Goal: Find specific page/section: Find specific page/section

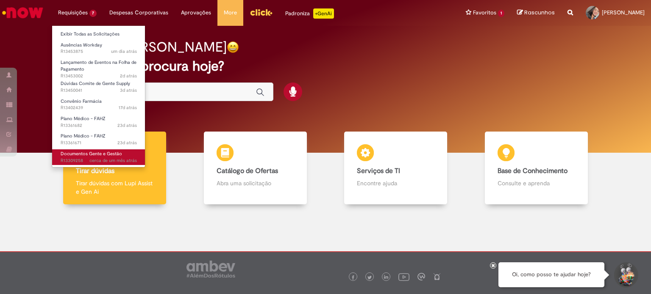
click at [100, 154] on span "Documentos Gente e Gestão" at bounding box center [91, 154] width 61 height 6
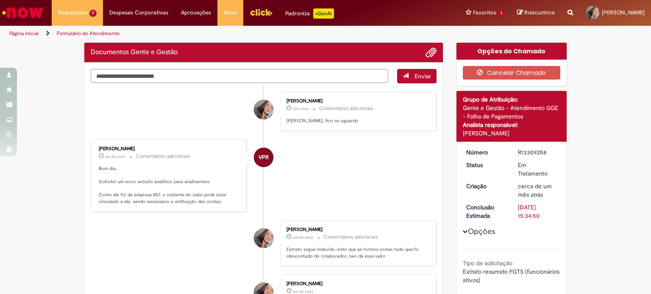
click at [23, 13] on img "Ir para a Homepage" at bounding box center [23, 12] width 44 height 17
